Goal: Transaction & Acquisition: Purchase product/service

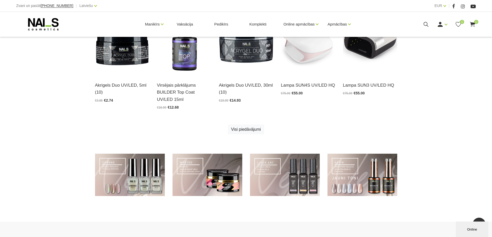
scroll to position [336, 0]
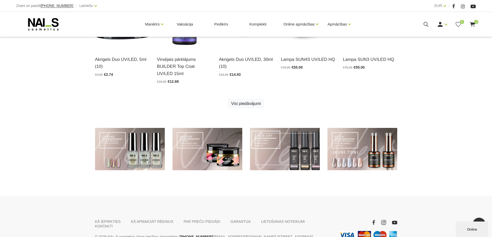
click at [259, 154] on link at bounding box center [285, 149] width 70 height 43
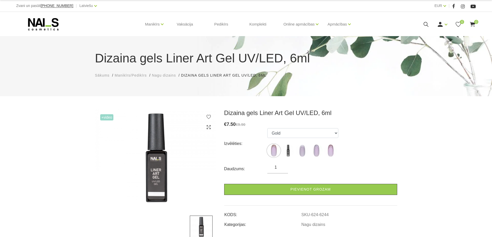
scroll to position [52, 0]
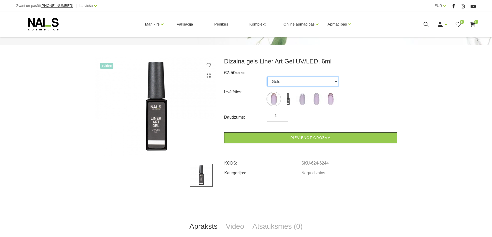
click at [299, 82] on select "Gold Black White Silver Rose Gold" at bounding box center [302, 82] width 71 height 10
select select "6245"
click at [267, 77] on select "Gold Black White Silver Rose Gold" at bounding box center [302, 82] width 71 height 10
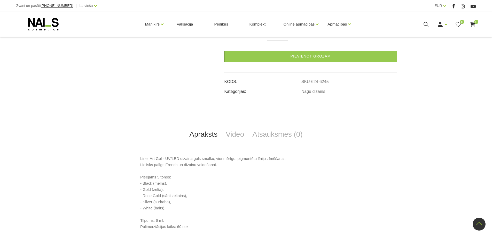
scroll to position [56, 0]
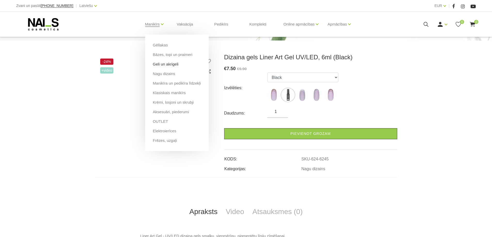
click at [163, 65] on link "Geli un akrigeli" at bounding box center [166, 64] width 26 height 6
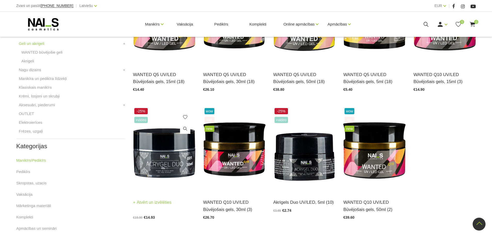
scroll to position [52, 0]
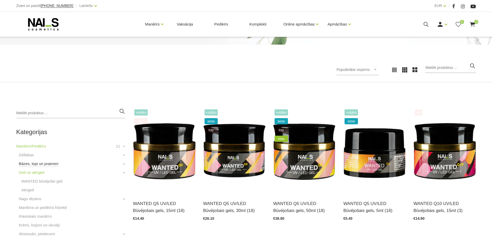
click at [26, 163] on link "Bāzes, topi un praimeri" at bounding box center [38, 164] width 39 height 6
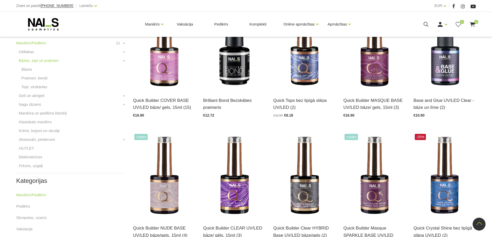
scroll to position [129, 0]
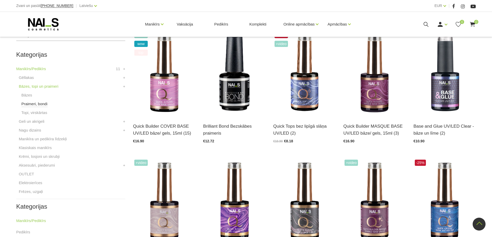
click at [43, 105] on link "Praimeri, bondi" at bounding box center [34, 104] width 26 height 6
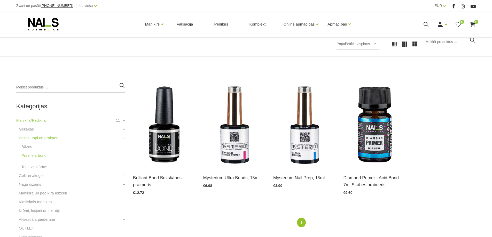
scroll to position [103, 0]
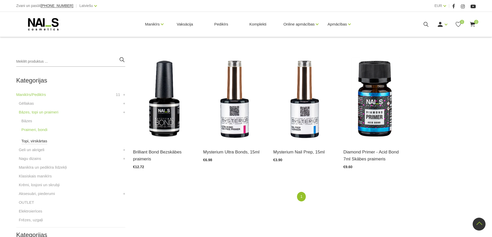
click at [32, 141] on link "Topi, virskārtas" at bounding box center [34, 141] width 26 height 6
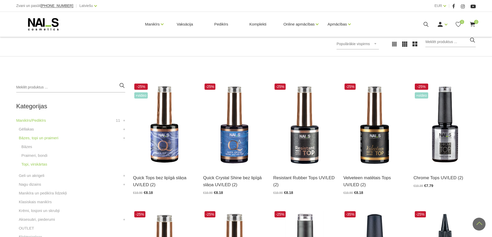
scroll to position [52, 0]
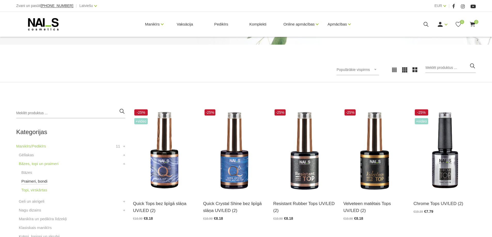
click at [40, 180] on link "Praimeri, bondi" at bounding box center [34, 181] width 26 height 6
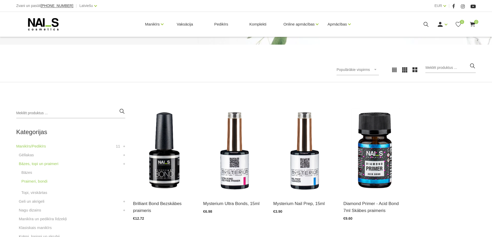
scroll to position [77, 0]
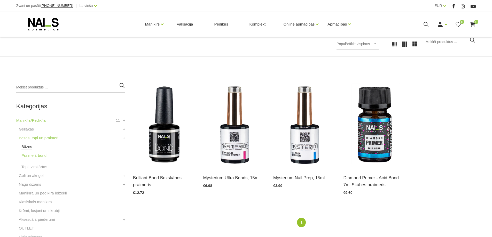
click at [25, 146] on link "Bāzes" at bounding box center [26, 147] width 11 height 6
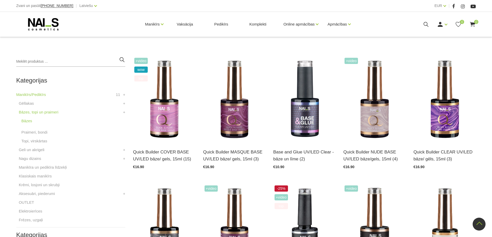
scroll to position [181, 0]
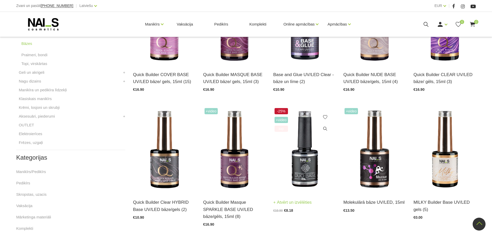
click at [298, 161] on img at bounding box center [304, 150] width 62 height 86
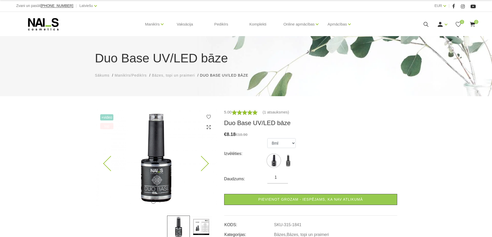
scroll to position [52, 0]
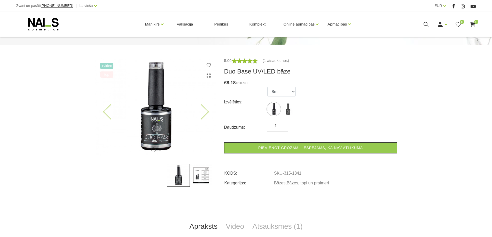
click at [204, 112] on icon at bounding box center [200, 112] width 15 height 15
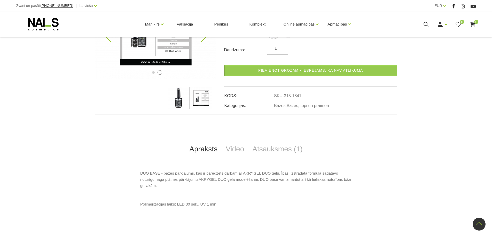
scroll to position [155, 0]
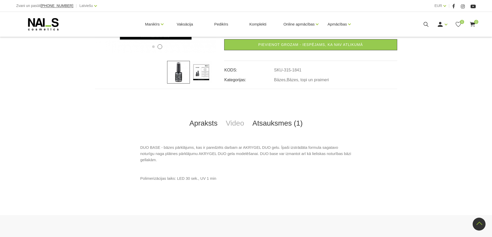
click at [257, 122] on link "Atsauksmes (1)" at bounding box center [277, 123] width 59 height 17
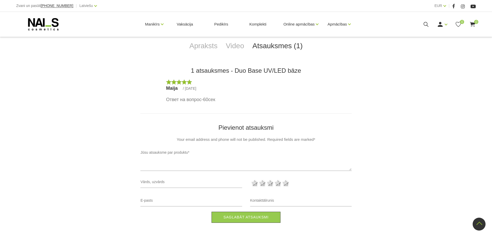
scroll to position [129, 0]
